Goal: Use online tool/utility: Utilize a website feature to perform a specific function

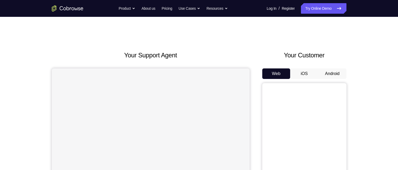
click at [337, 71] on button "Android" at bounding box center [332, 73] width 28 height 11
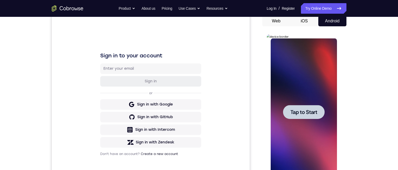
scroll to position [79, 0]
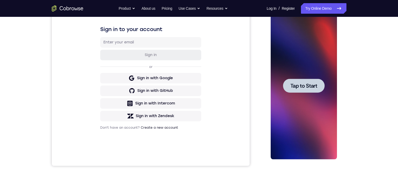
click at [310, 88] on span "Tap to Start" at bounding box center [303, 85] width 27 height 5
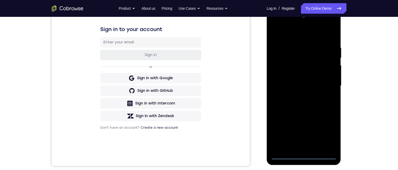
click at [303, 155] on div at bounding box center [303, 85] width 66 height 147
drag, startPoint x: 328, startPoint y: 133, endPoint x: 325, endPoint y: 131, distance: 3.5
click at [327, 133] on div at bounding box center [303, 85] width 66 height 147
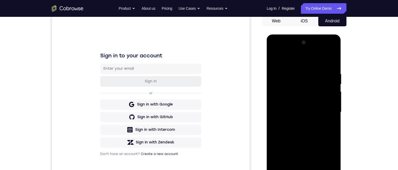
scroll to position [62, 0]
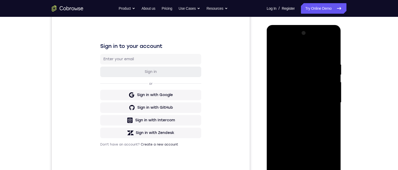
click at [274, 41] on div at bounding box center [303, 102] width 66 height 147
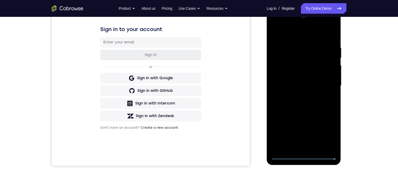
click at [327, 83] on div at bounding box center [303, 85] width 66 height 147
click at [298, 148] on div at bounding box center [303, 85] width 66 height 147
click at [308, 80] on div at bounding box center [303, 85] width 66 height 147
click at [316, 72] on div at bounding box center [303, 85] width 66 height 147
